Goal: Information Seeking & Learning: Learn about a topic

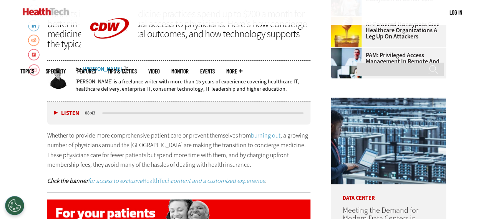
scroll to position [317, 0]
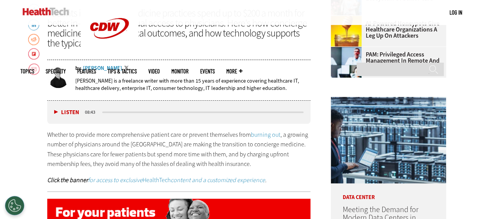
click at [167, 145] on p "Whether to provide more comprehensive patient care or prevent themselves from b…" at bounding box center [178, 149] width 263 height 39
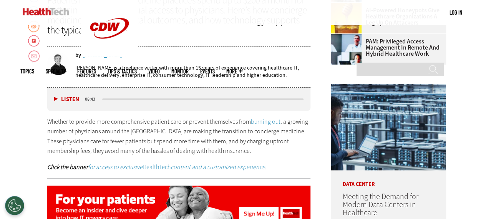
scroll to position [331, 0]
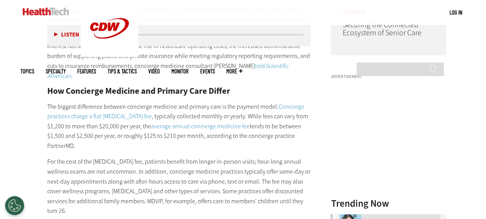
scroll to position [678, 0]
